Goal: Information Seeking & Learning: Learn about a topic

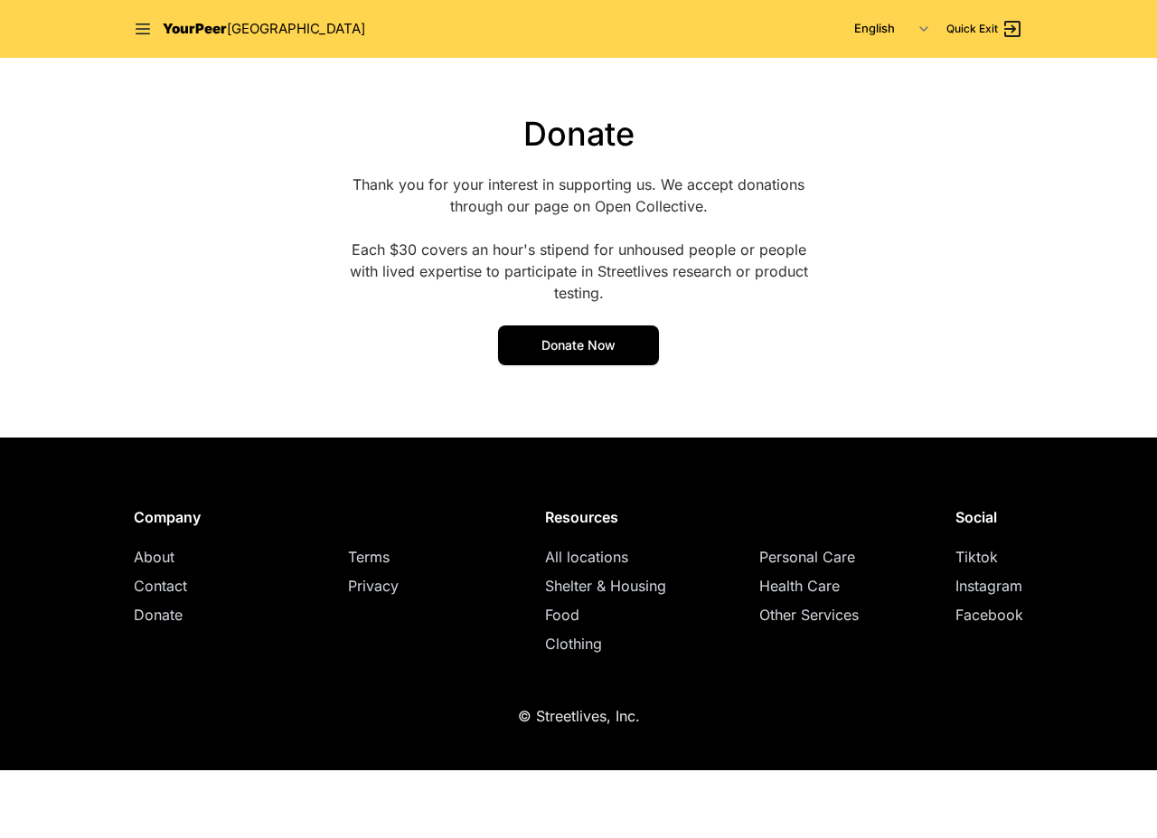
click at [132, 30] on nav "YourPeer [GEOGRAPHIC_DATA] English Español 简体中文 বাংলা Français Русский Quick Ex…" at bounding box center [579, 29] width 926 height 58
click at [143, 32] on icon at bounding box center [143, 29] width 18 height 18
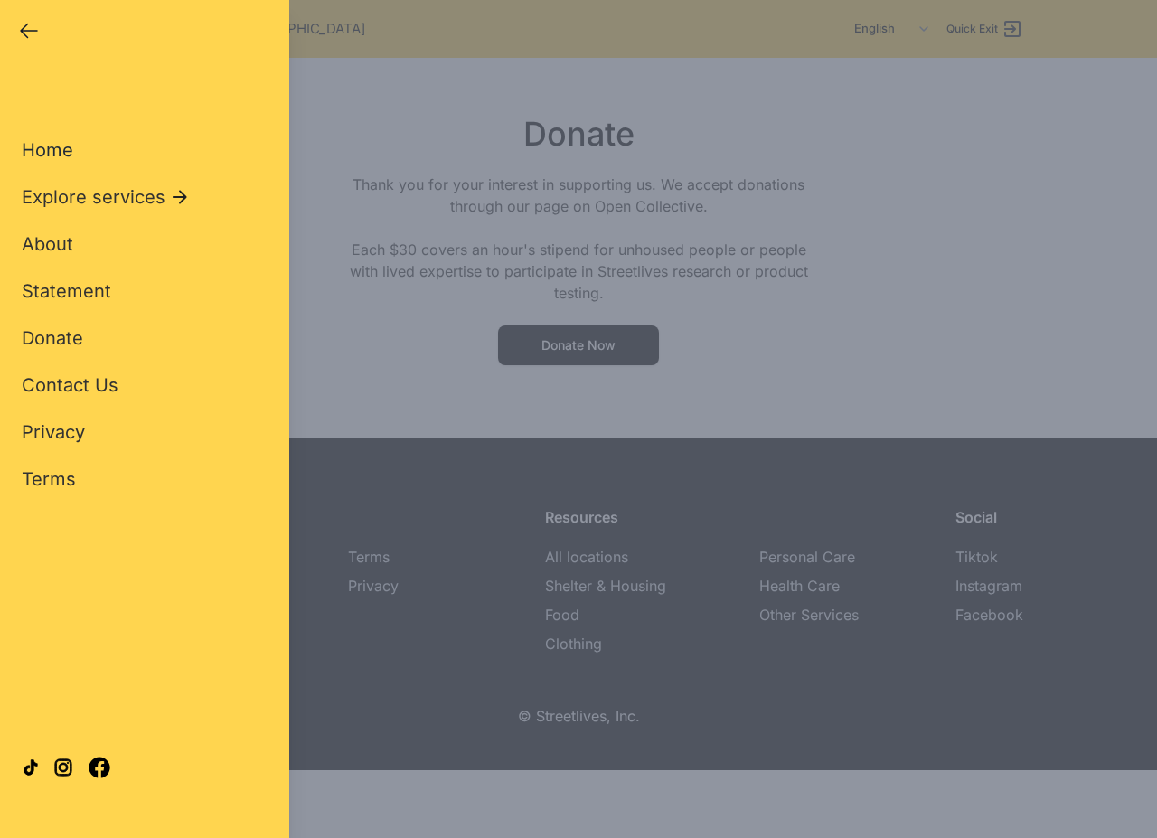
click at [55, 149] on span "Home" at bounding box center [48, 150] width 52 height 22
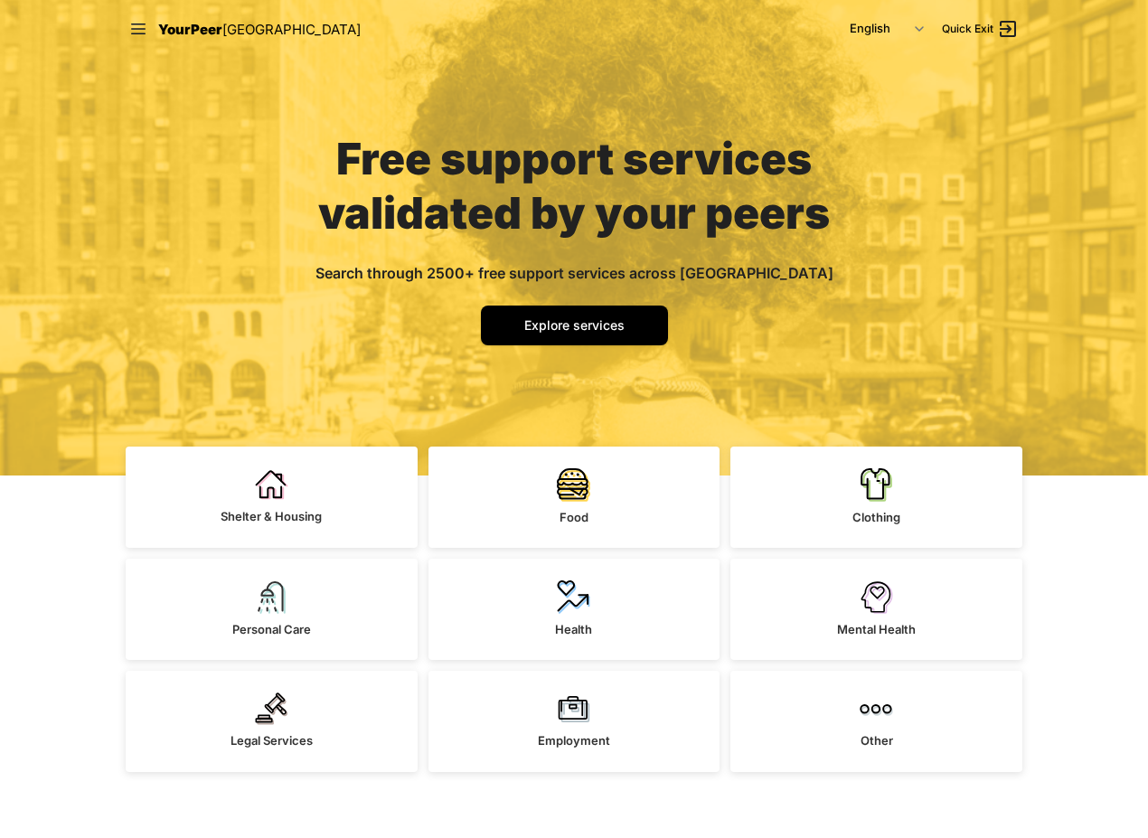
scroll to position [181, 0]
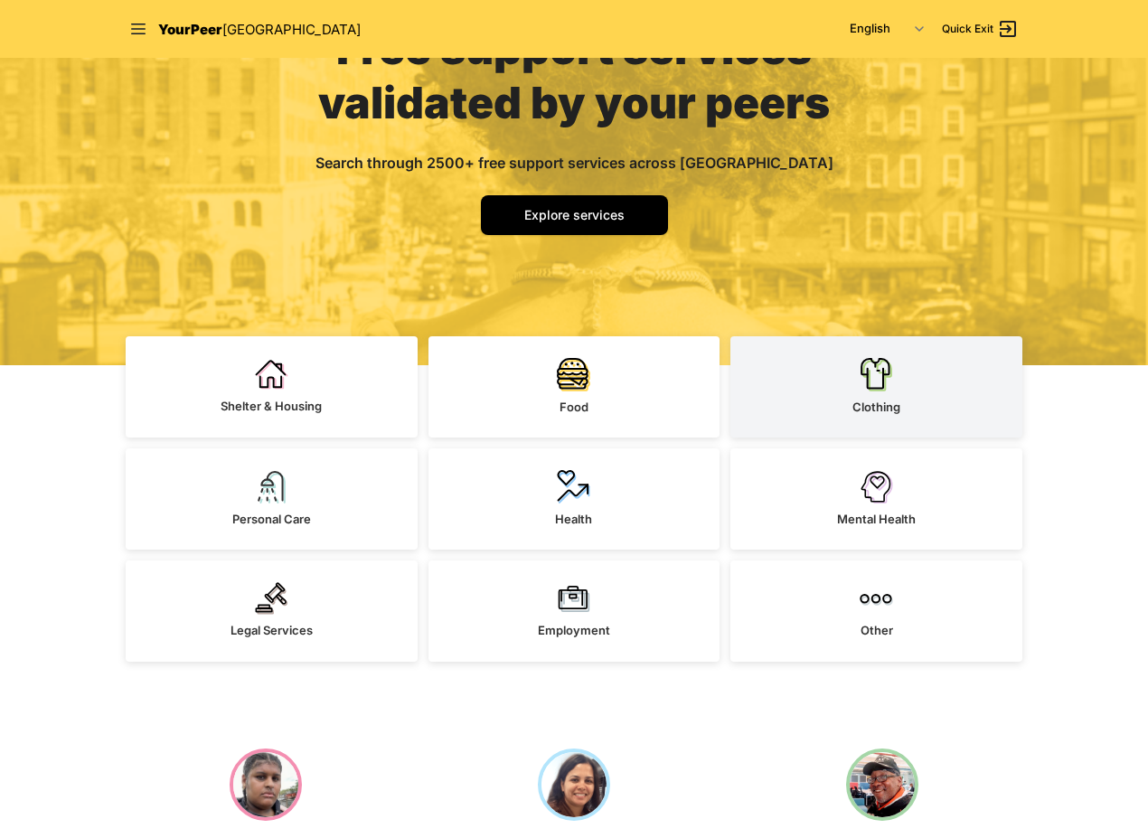
click at [926, 372] on link "Clothing" at bounding box center [876, 386] width 292 height 101
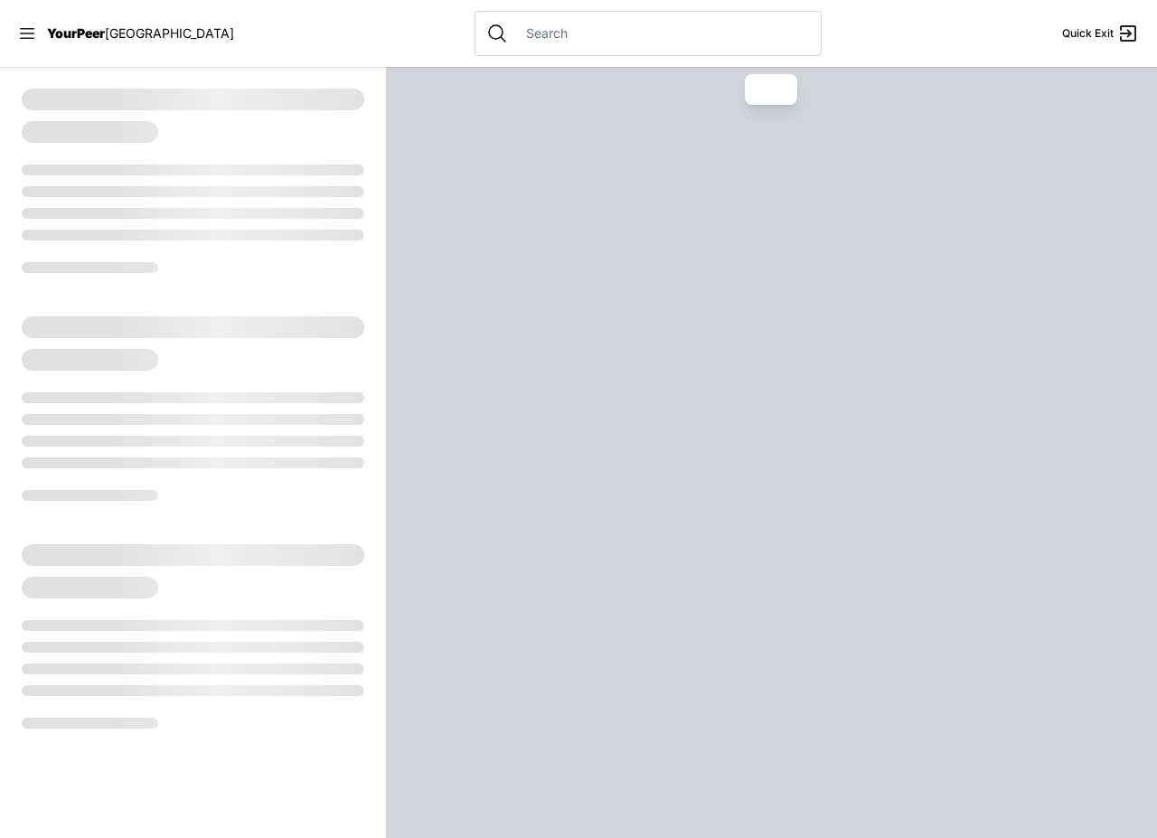
select select "recentlyUpdated"
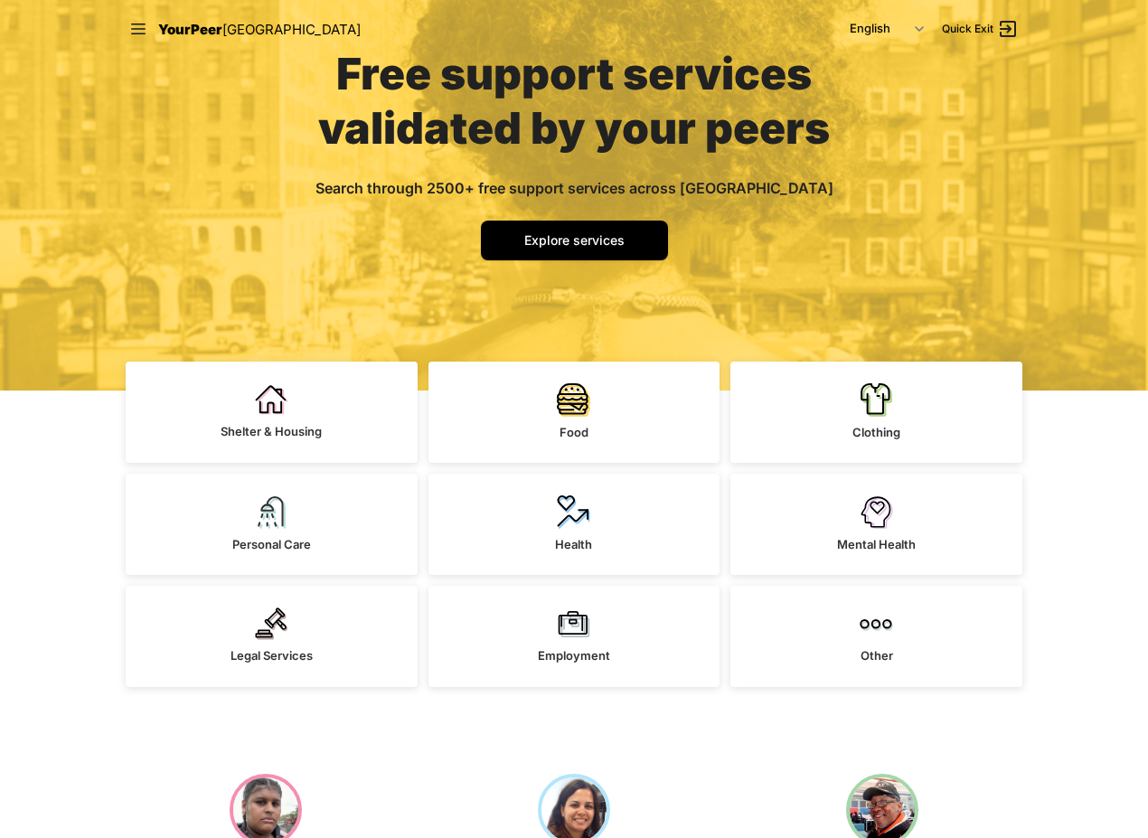
scroll to position [181, 0]
